Goal: Transaction & Acquisition: Purchase product/service

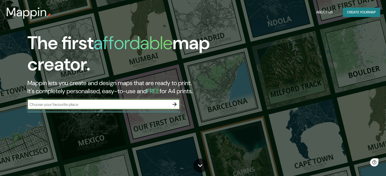
click at [138, 107] on input "text" at bounding box center [98, 105] width 142 height 6
click at [111, 100] on div "​" at bounding box center [103, 104] width 152 height 10
type input "A"
type input "[PERSON_NAME] [GEOGRAPHIC_DATA]"
click at [176, 103] on icon "button" at bounding box center [174, 104] width 6 height 6
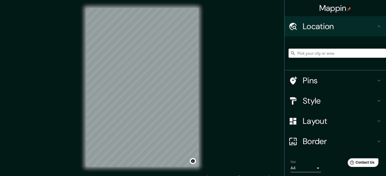
click at [224, 107] on div "Mappin Location Pins Style Layout Border Choose a border. Hint : you can make l…" at bounding box center [193, 91] width 386 height 183
click at [209, 84] on div "Mappin Location Pins Style Layout Border Choose a border. Hint : you can make l…" at bounding box center [193, 91] width 386 height 183
click at [303, 52] on input "Pick your city or area" at bounding box center [336, 53] width 97 height 9
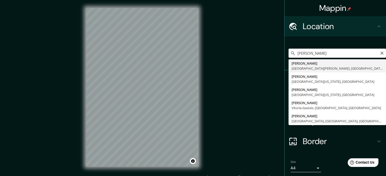
type input "[GEOGRAPHIC_DATA], [GEOGRAPHIC_DATA][PERSON_NAME], [GEOGRAPHIC_DATA]"
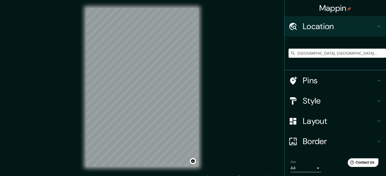
click at [314, 79] on h4 "Pins" at bounding box center [339, 81] width 73 height 10
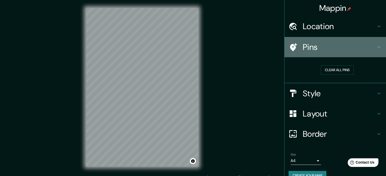
click at [345, 53] on div "Pins" at bounding box center [334, 47] width 101 height 20
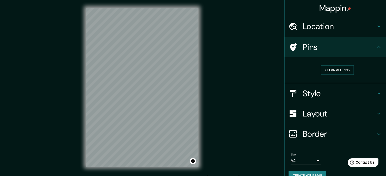
click at [333, 90] on h4 "Style" at bounding box center [339, 93] width 73 height 10
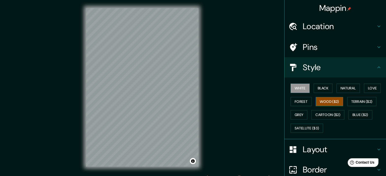
click at [324, 102] on button "Wood ($2)" at bounding box center [328, 101] width 27 height 9
click at [321, 87] on button "Black" at bounding box center [322, 88] width 19 height 9
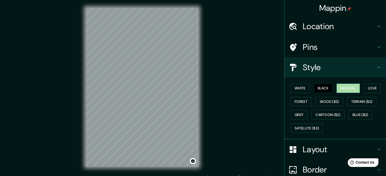
click at [347, 90] on button "Natural" at bounding box center [347, 88] width 23 height 9
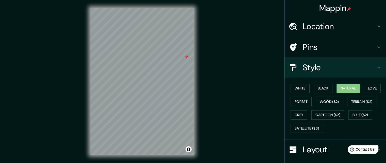
click at [86, 98] on div "© Mapbox © OpenStreetMap Improve this map" at bounding box center [142, 81] width 120 height 163
click at [202, 95] on div "© Mapbox © OpenStreetMap Improve this map" at bounding box center [142, 81] width 120 height 163
click at [196, 88] on div "© Mapbox © OpenStreetMap Improve this map" at bounding box center [142, 81] width 120 height 163
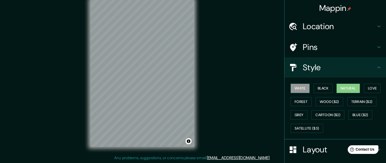
click at [290, 87] on button "White" at bounding box center [299, 88] width 19 height 9
click at [308, 87] on div "White Black Natural Love Forest Wood ($2) Terrain ($2) Grey Cartoon ($2) Blue (…" at bounding box center [336, 108] width 97 height 53
click at [314, 88] on button "Black" at bounding box center [322, 88] width 19 height 9
click at [340, 86] on button "Natural" at bounding box center [347, 88] width 23 height 9
click at [365, 86] on button "Love" at bounding box center [372, 88] width 17 height 9
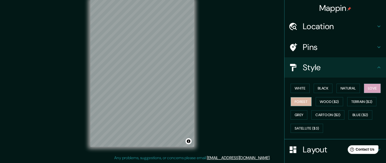
click at [294, 101] on button "Forest" at bounding box center [300, 101] width 21 height 9
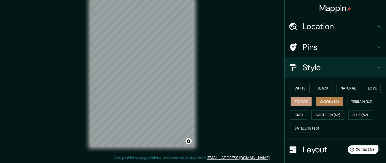
click at [320, 101] on button "Wood ($2)" at bounding box center [328, 101] width 27 height 9
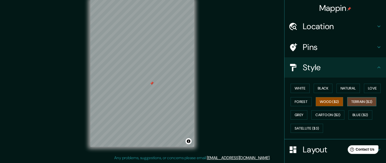
drag, startPoint x: 368, startPoint y: 100, endPoint x: 361, endPoint y: 103, distance: 7.5
click at [367, 100] on button "Terrain ($2)" at bounding box center [361, 101] width 29 height 9
click at [294, 113] on button "Grey" at bounding box center [298, 114] width 17 height 9
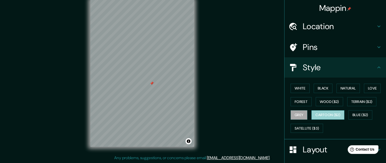
click at [317, 113] on button "Cartoon ($2)" at bounding box center [327, 114] width 33 height 9
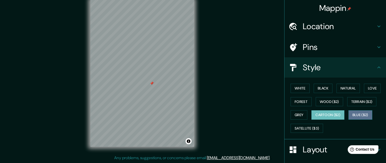
click at [355, 115] on button "Blue ($2)" at bounding box center [360, 114] width 24 height 9
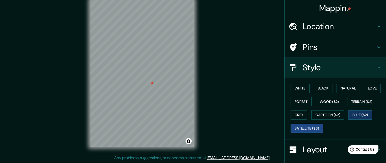
click at [305, 126] on button "Satellite ($3)" at bounding box center [306, 128] width 32 height 9
click at [359, 101] on button "Terrain ($2)" at bounding box center [361, 101] width 29 height 9
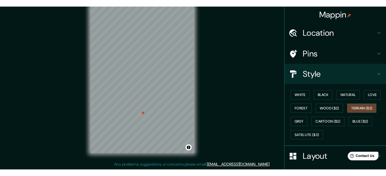
scroll to position [7, 0]
